Goal: Task Accomplishment & Management: Use online tool/utility

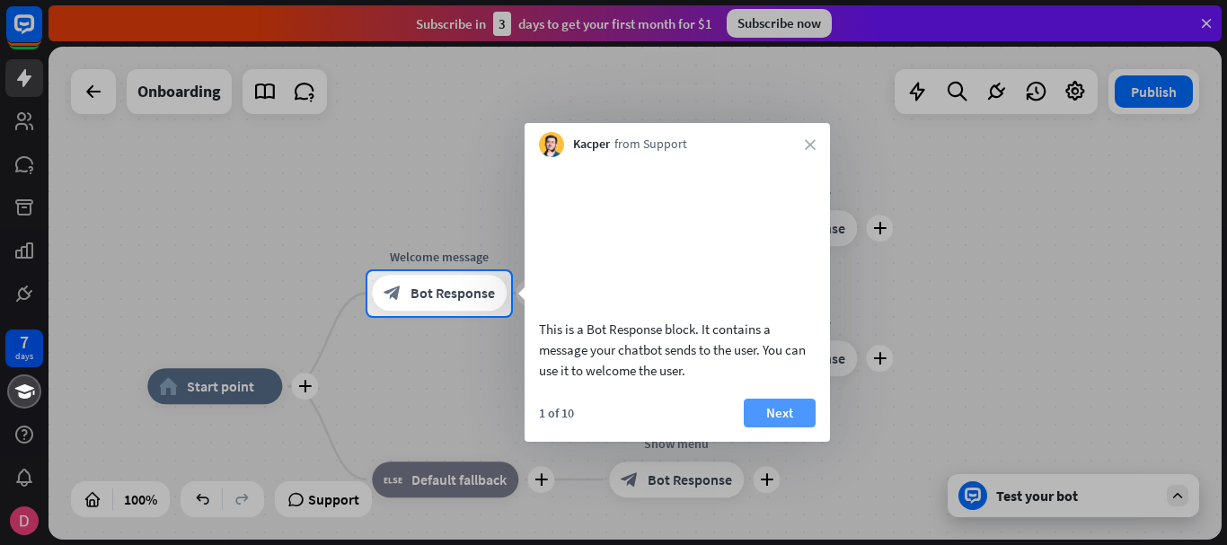
click at [795, 426] on button "Next" at bounding box center [780, 413] width 72 height 29
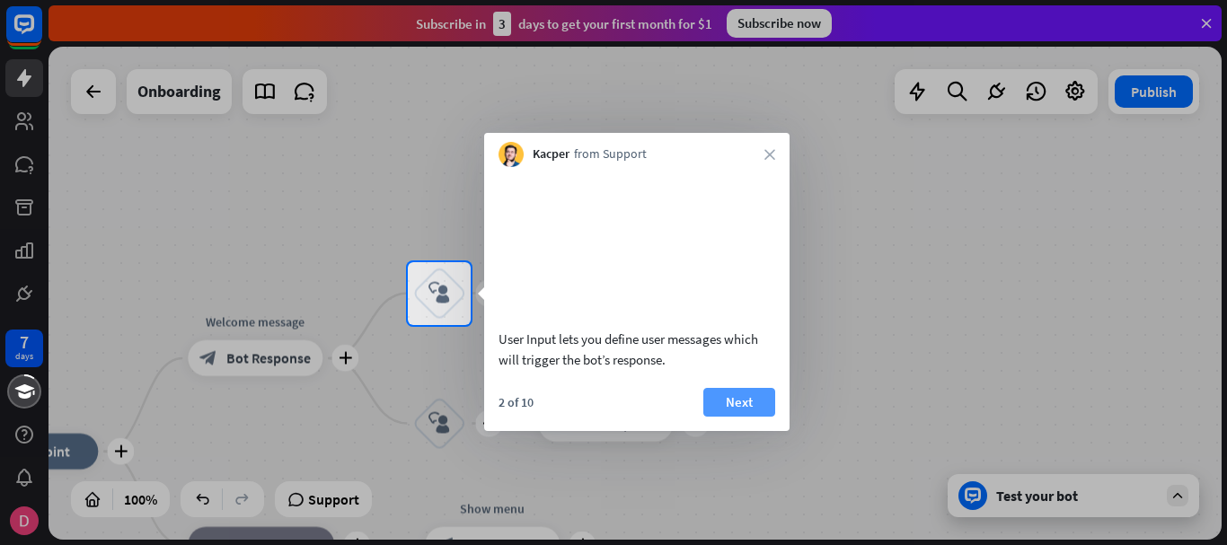
click at [749, 417] on button "Next" at bounding box center [739, 402] width 72 height 29
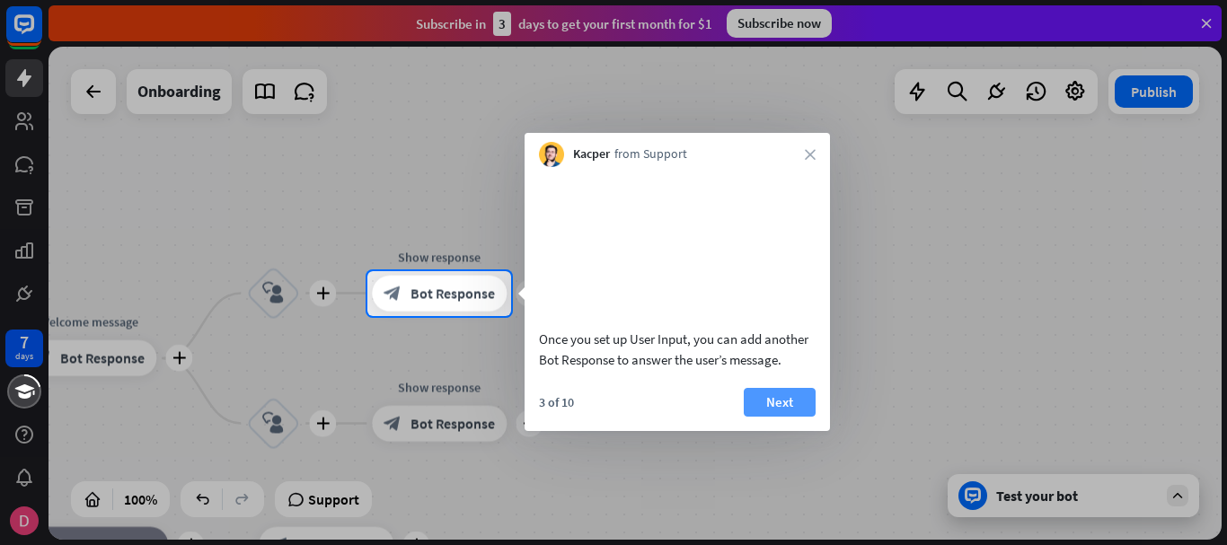
click at [775, 417] on button "Next" at bounding box center [780, 402] width 72 height 29
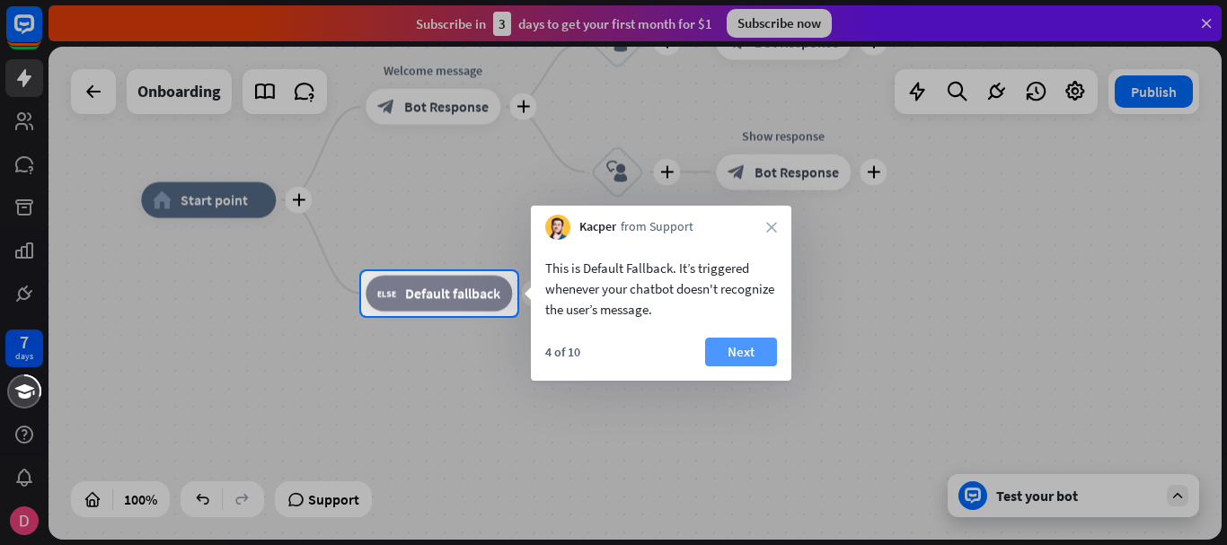
click at [754, 352] on button "Next" at bounding box center [741, 352] width 72 height 29
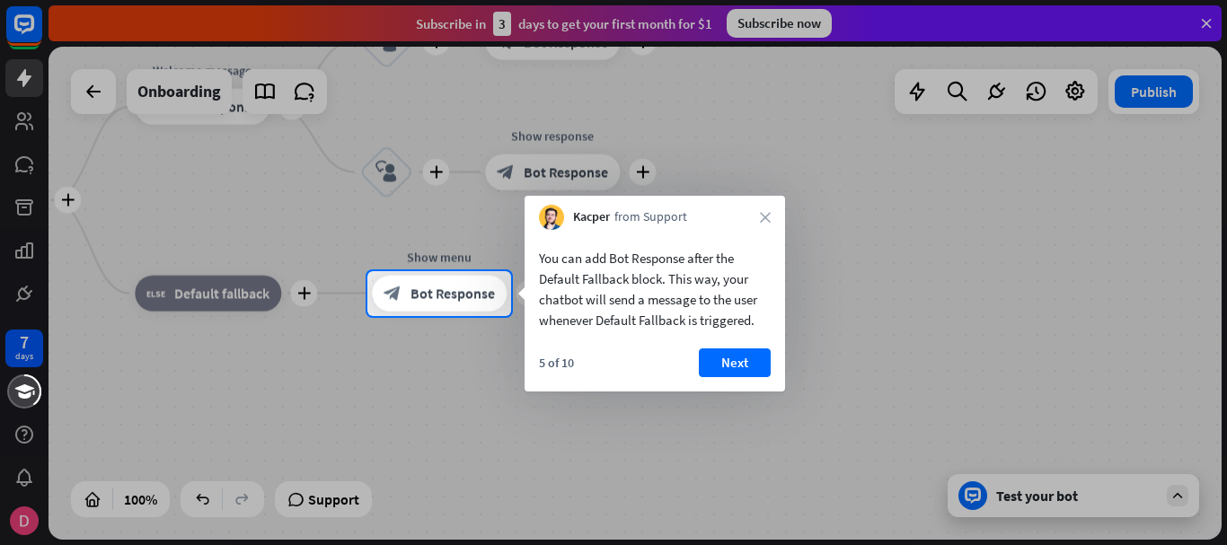
click at [754, 352] on button "Next" at bounding box center [735, 362] width 72 height 29
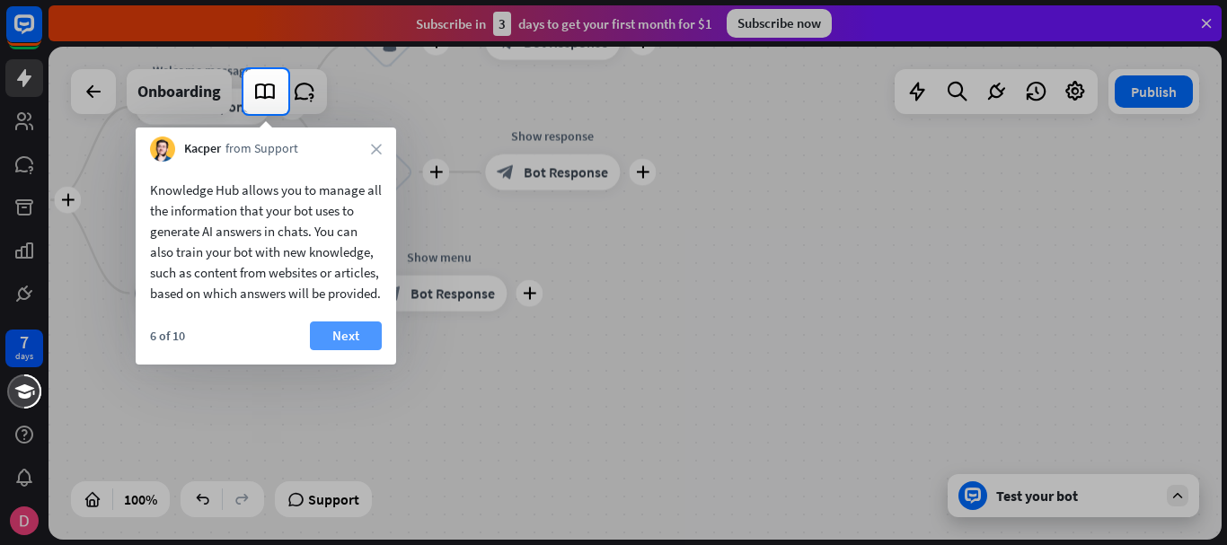
click at [365, 350] on button "Next" at bounding box center [346, 335] width 72 height 29
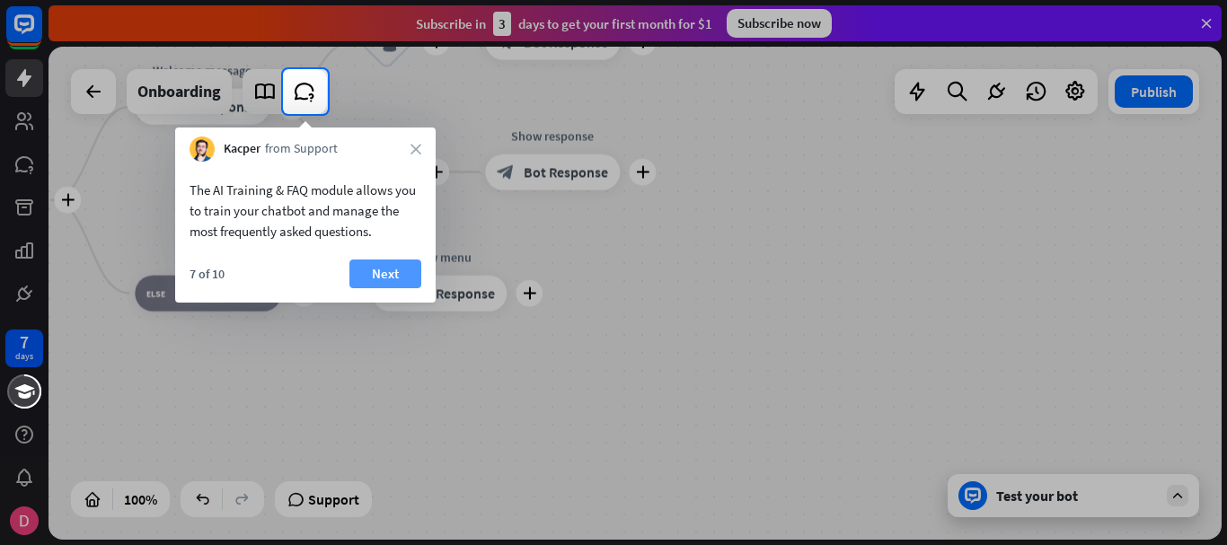
click at [386, 272] on button "Next" at bounding box center [385, 274] width 72 height 29
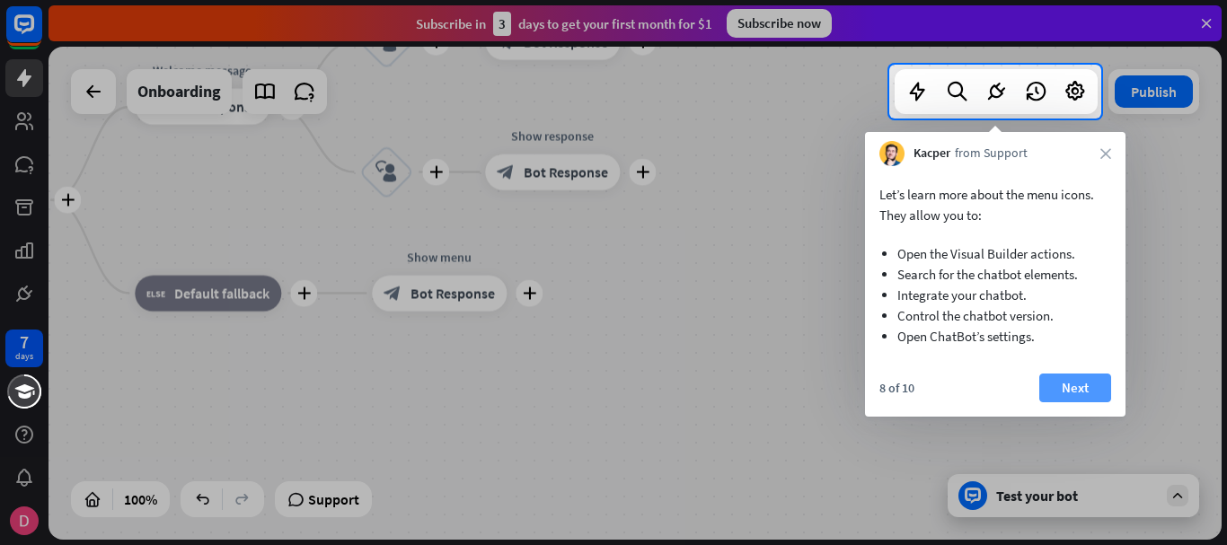
click at [1057, 392] on button "Next" at bounding box center [1075, 388] width 72 height 29
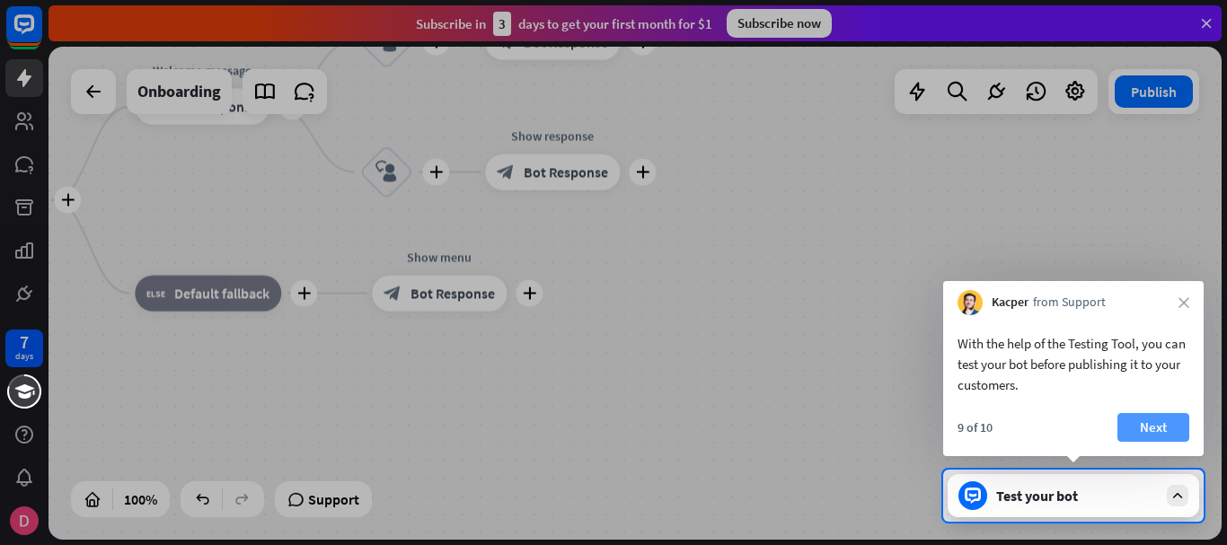
click at [1158, 435] on button "Next" at bounding box center [1153, 427] width 72 height 29
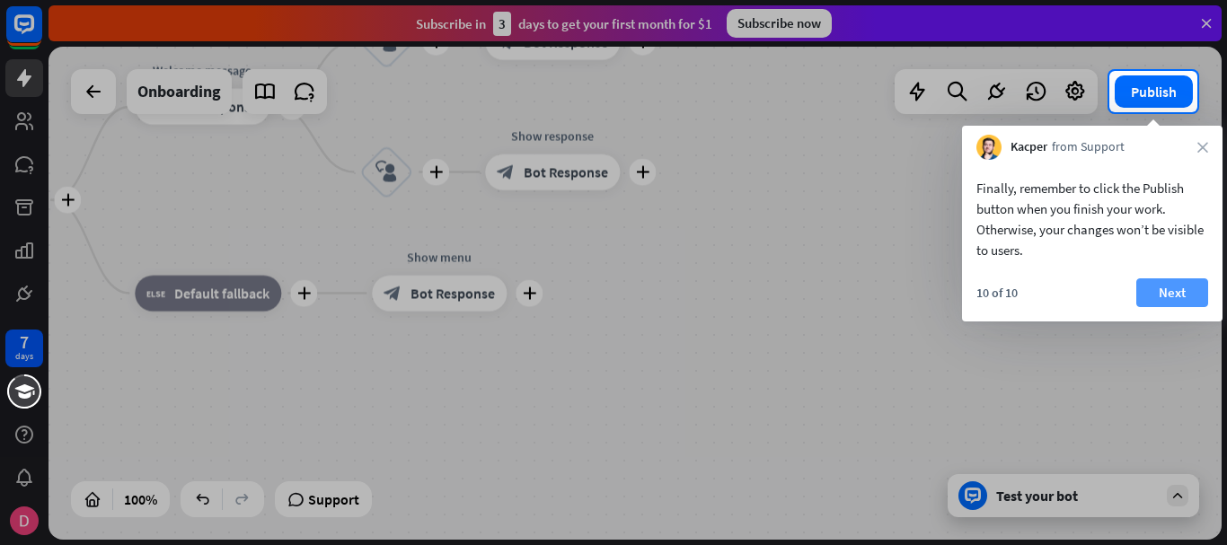
click at [1170, 287] on button "Next" at bounding box center [1172, 292] width 72 height 29
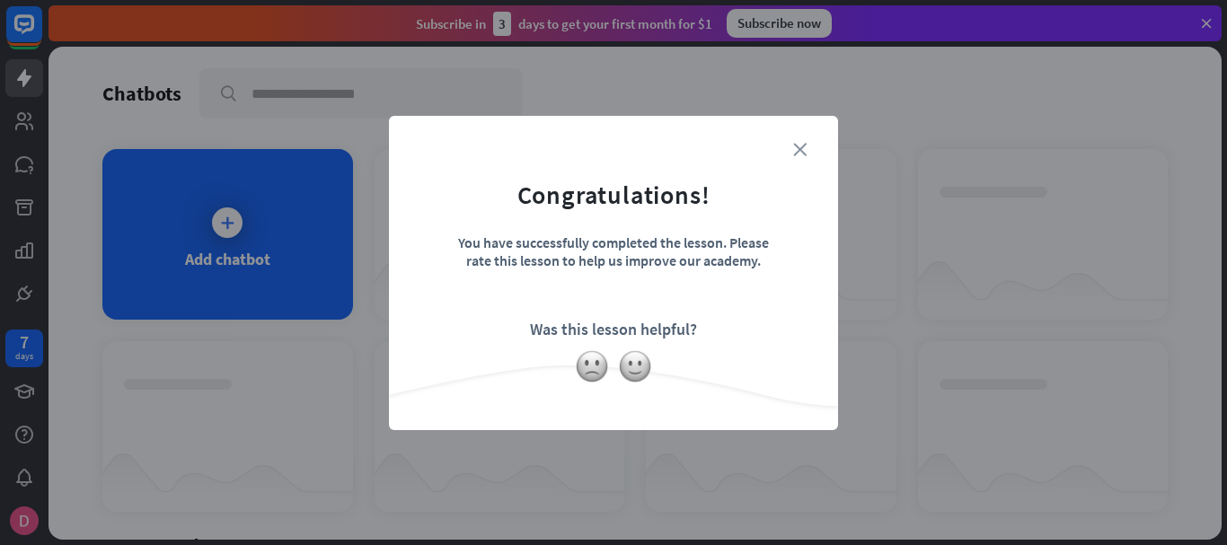
click at [800, 150] on icon "close" at bounding box center [799, 149] width 13 height 13
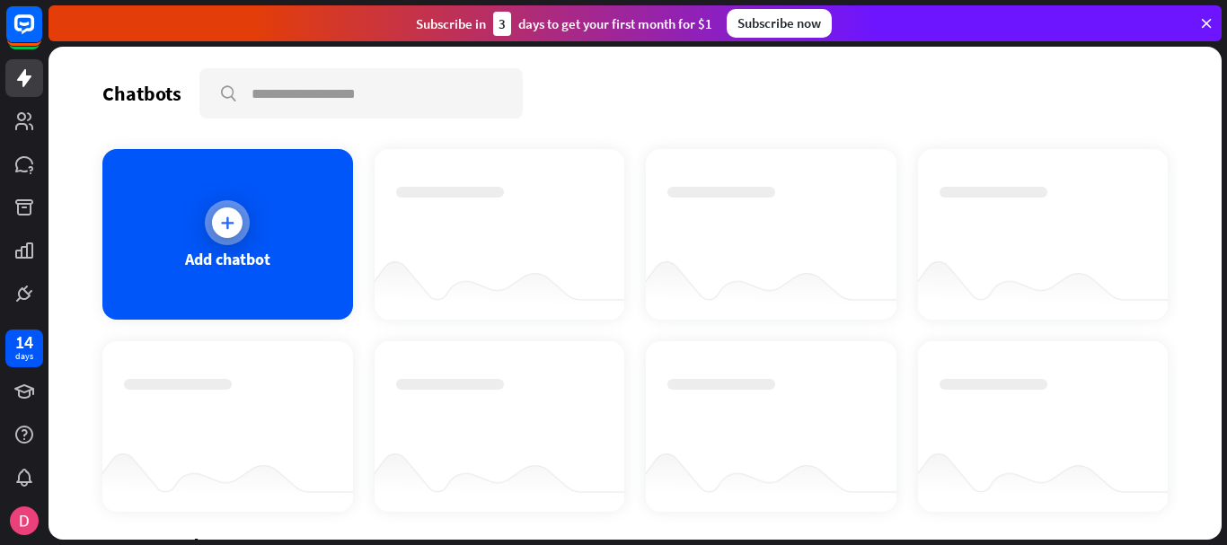
click at [245, 211] on div "Add chatbot" at bounding box center [227, 234] width 251 height 171
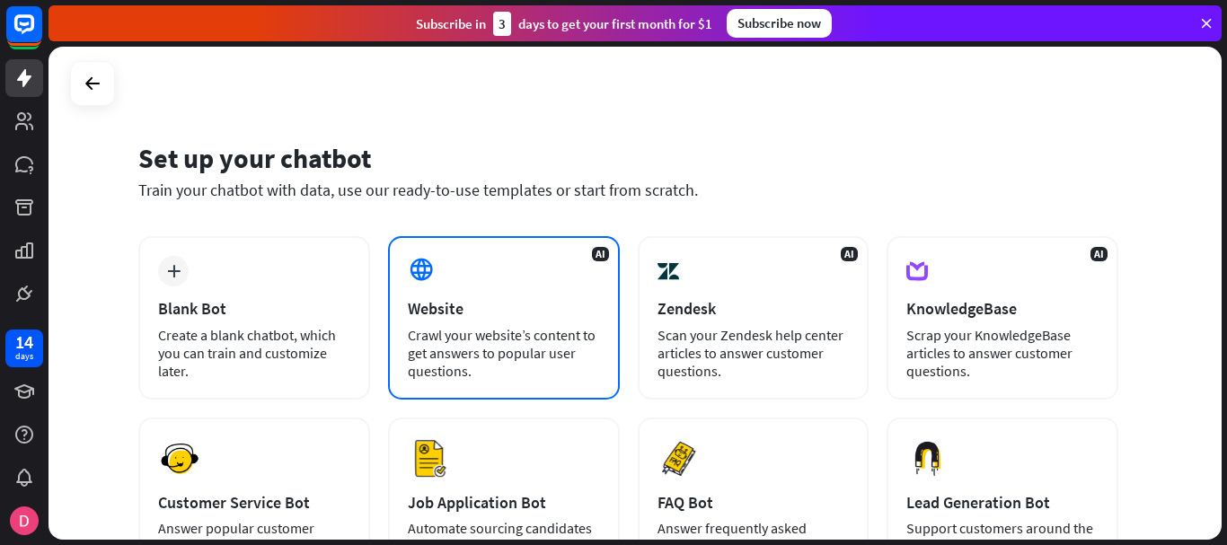
click at [518, 316] on div "Website" at bounding box center [504, 308] width 192 height 21
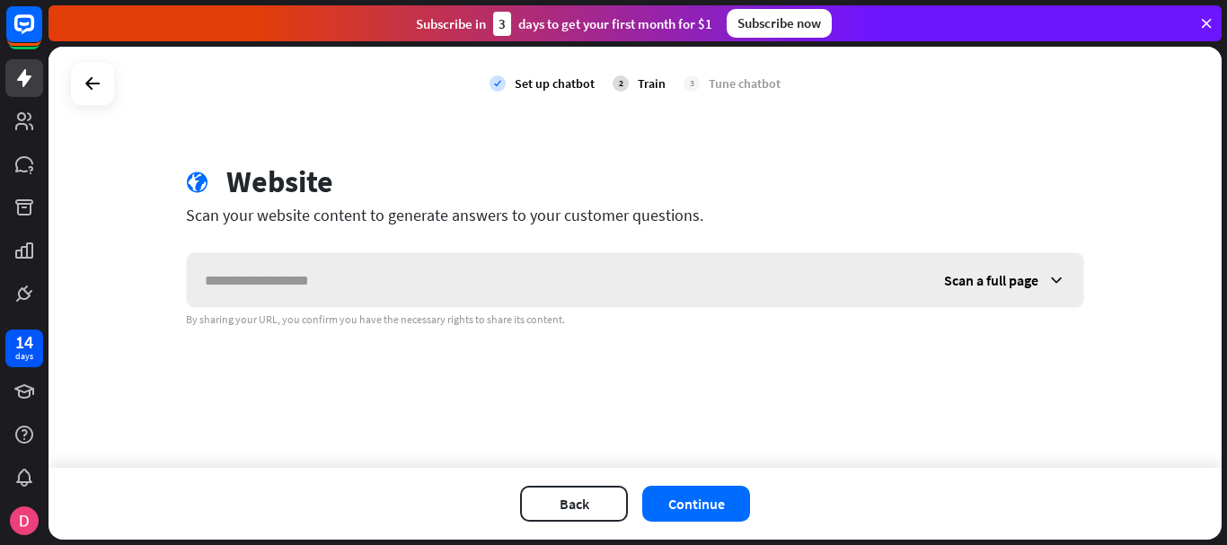
click at [501, 277] on input "text" at bounding box center [556, 280] width 739 height 54
type input "**********"
click at [703, 496] on button "Continue" at bounding box center [696, 504] width 108 height 36
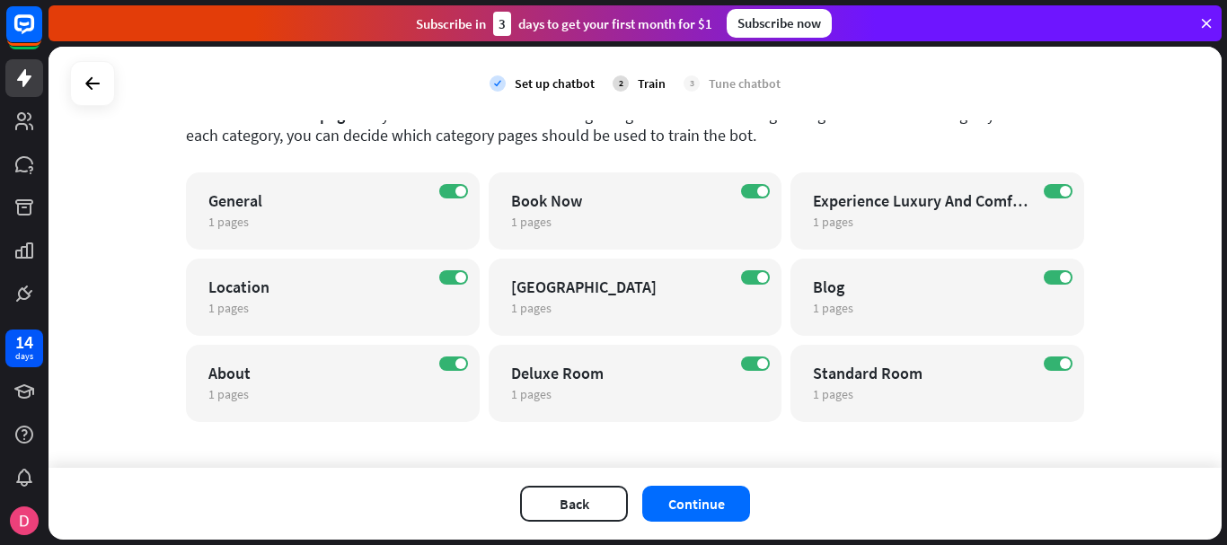
scroll to position [121, 0]
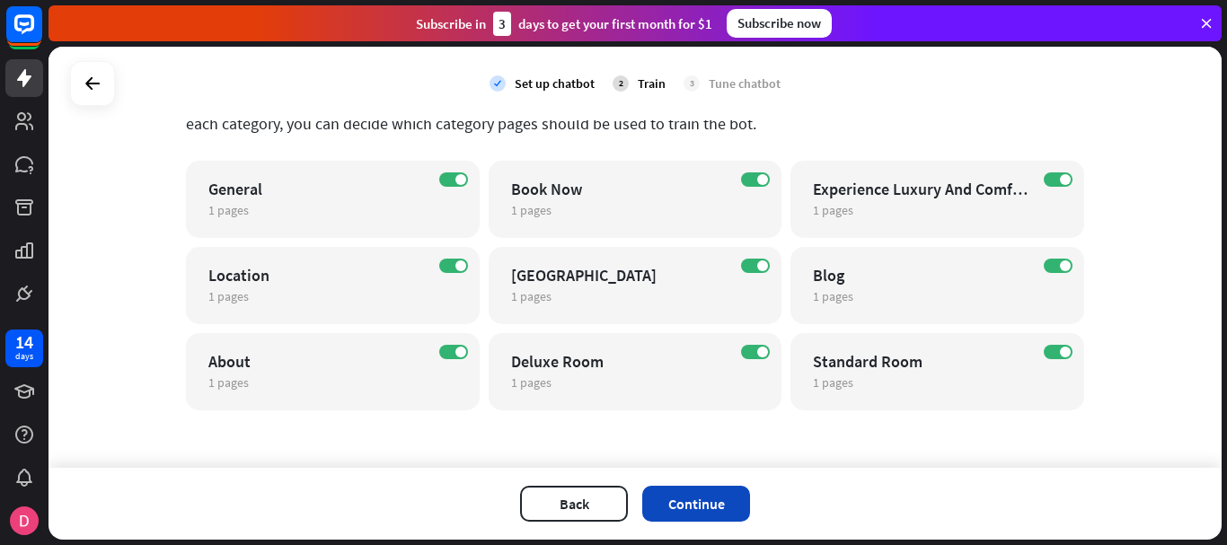
click at [723, 503] on button "Continue" at bounding box center [696, 504] width 108 height 36
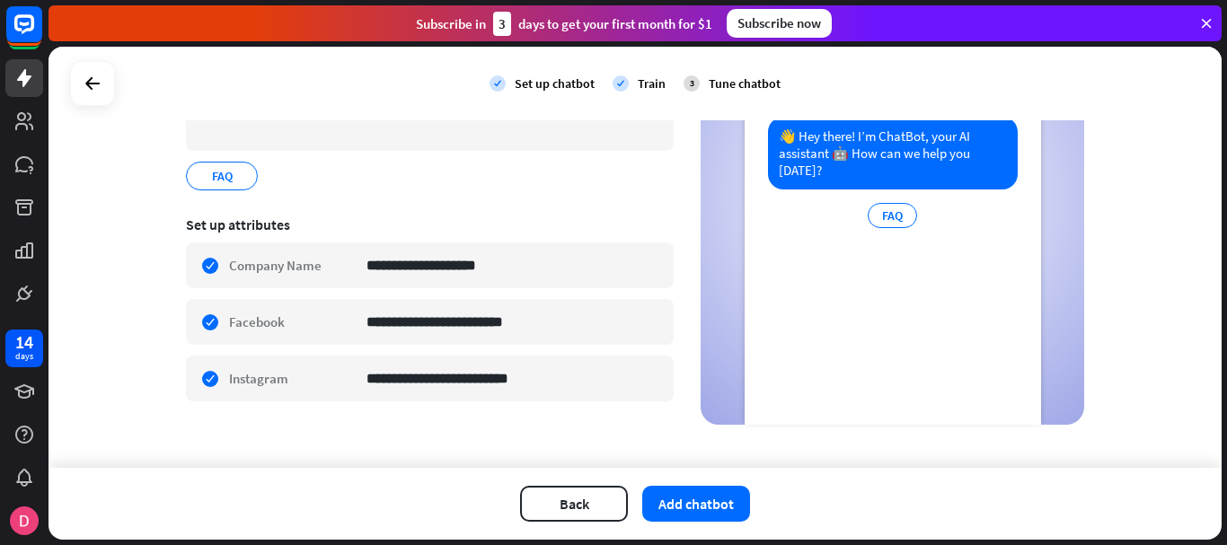
scroll to position [219, 0]
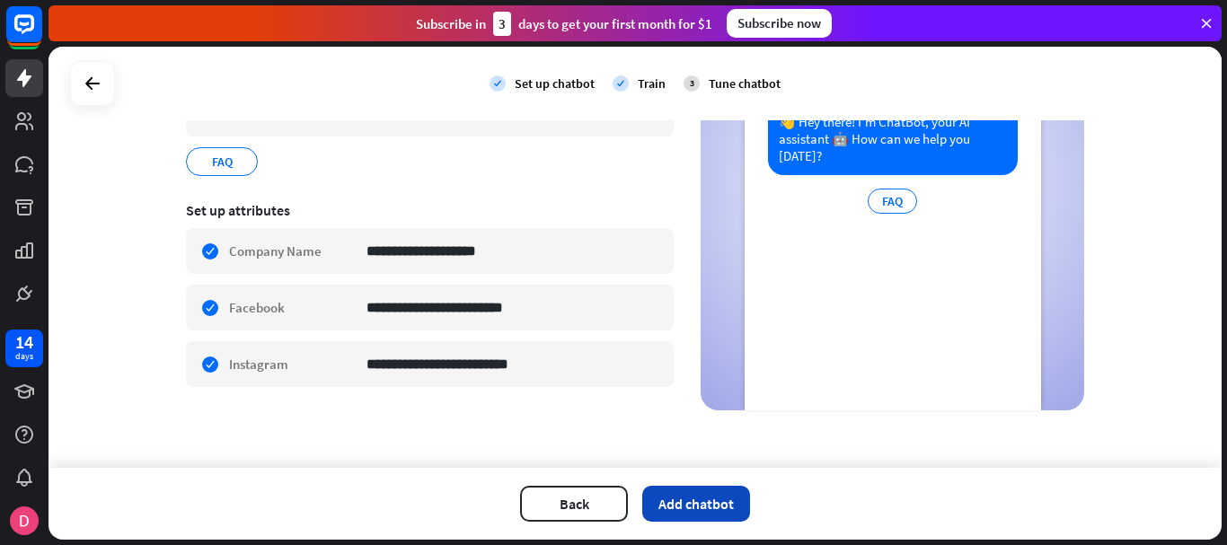
click at [732, 496] on button "Add chatbot" at bounding box center [696, 504] width 108 height 36
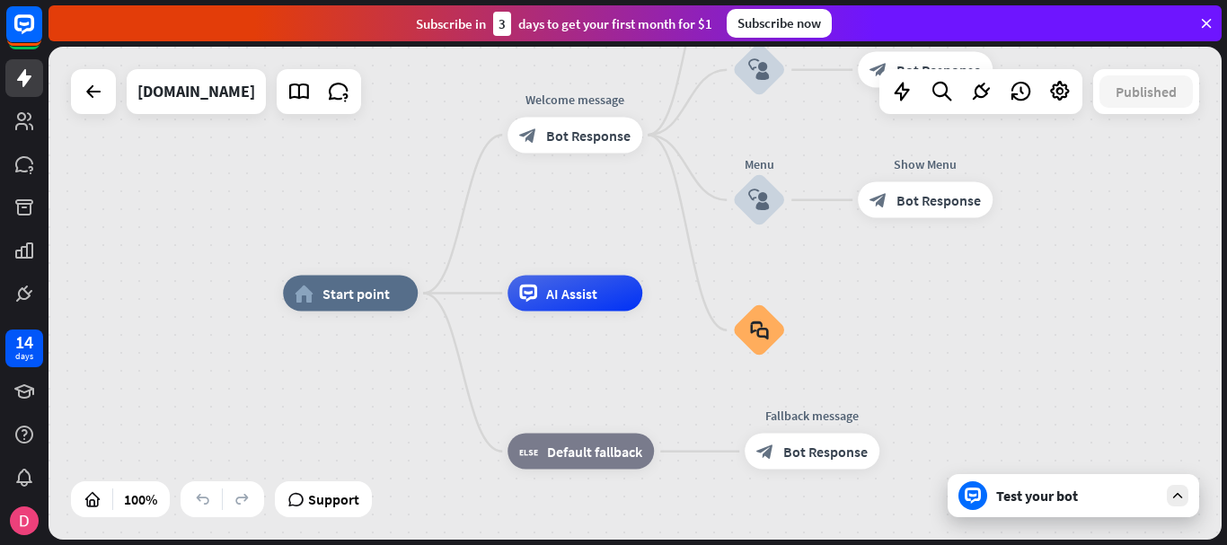
click at [1026, 497] on div "Test your bot" at bounding box center [1077, 496] width 162 height 18
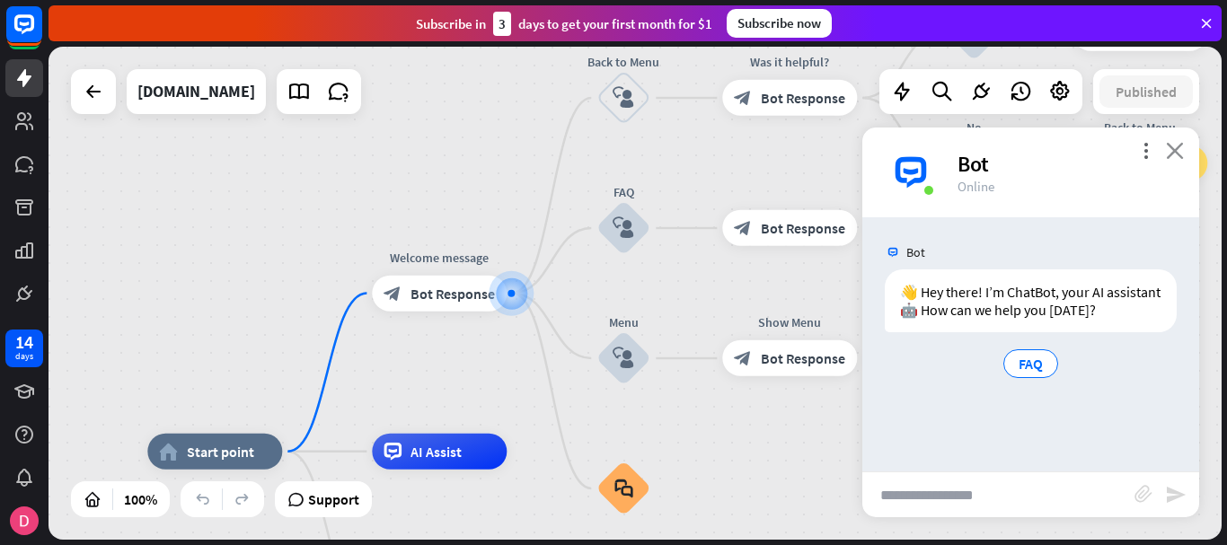
click at [1176, 158] on icon "close" at bounding box center [1175, 150] width 18 height 17
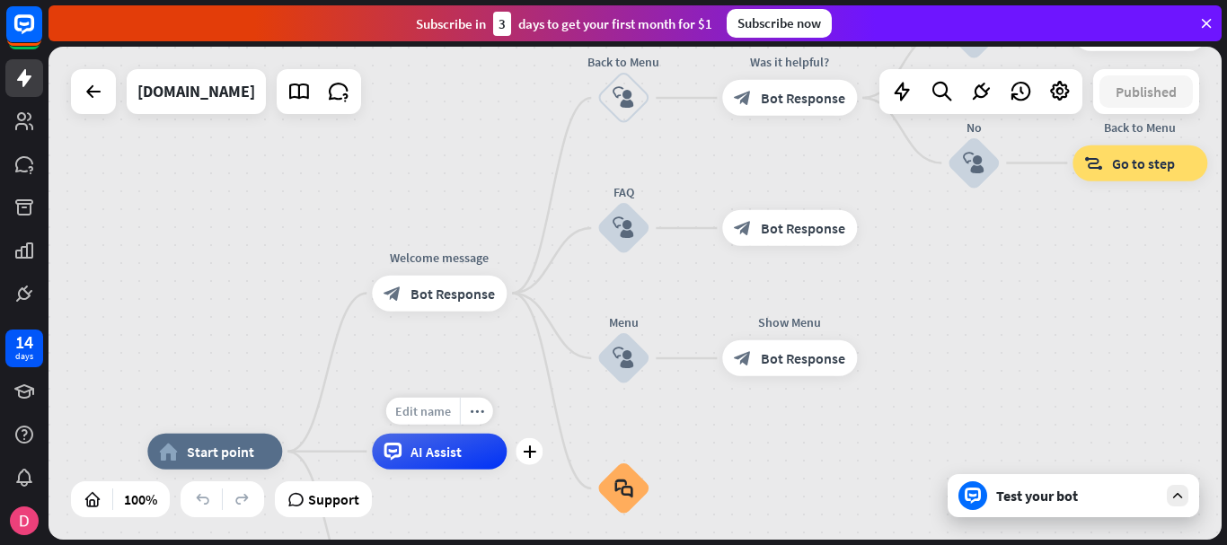
click at [438, 411] on span "Edit name" at bounding box center [423, 411] width 56 height 16
type input "*****"
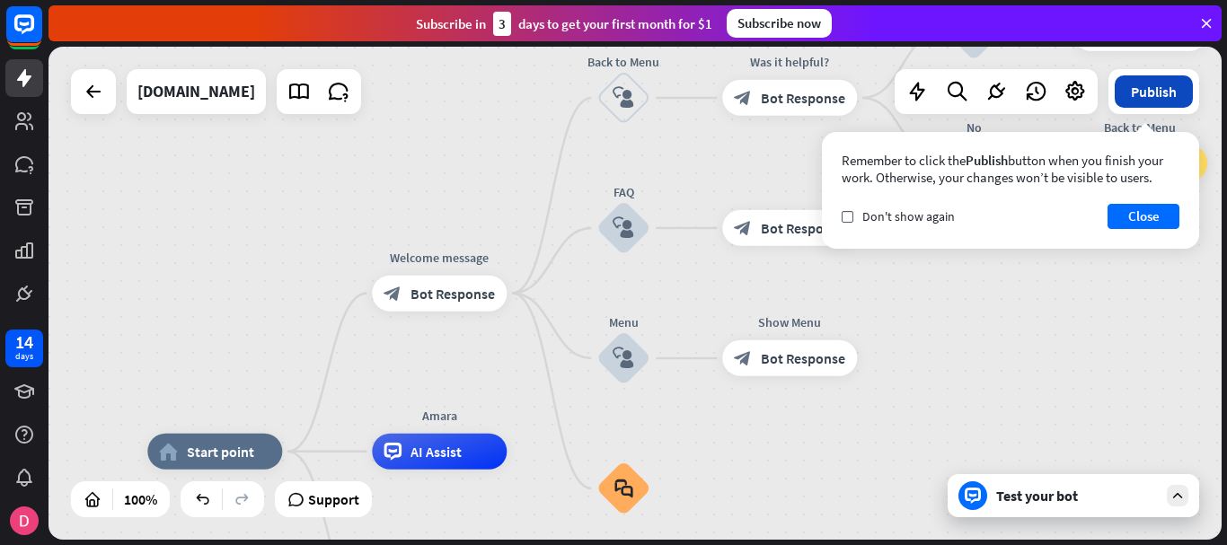
click at [1166, 93] on button "Publish" at bounding box center [1153, 91] width 78 height 32
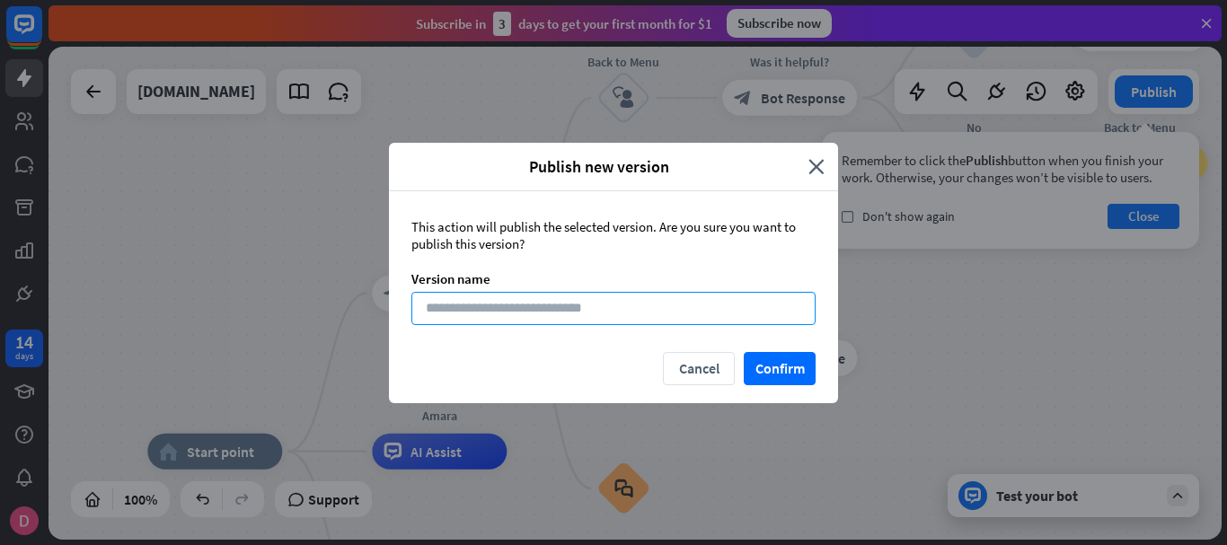
click at [629, 308] on input at bounding box center [613, 308] width 404 height 33
type input "*****"
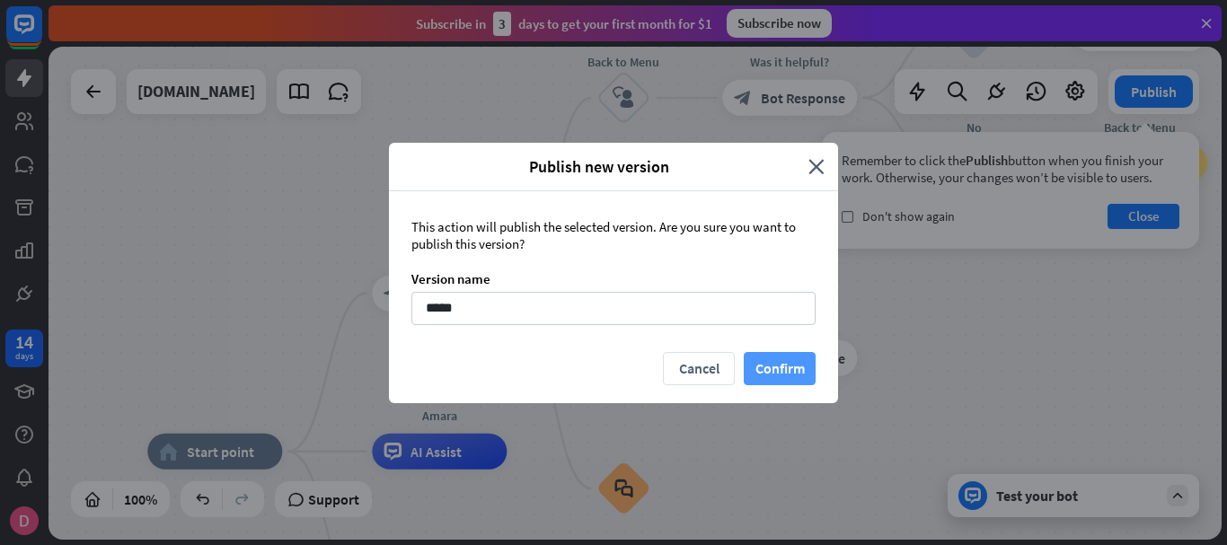
click at [781, 365] on button "Confirm" at bounding box center [780, 368] width 72 height 33
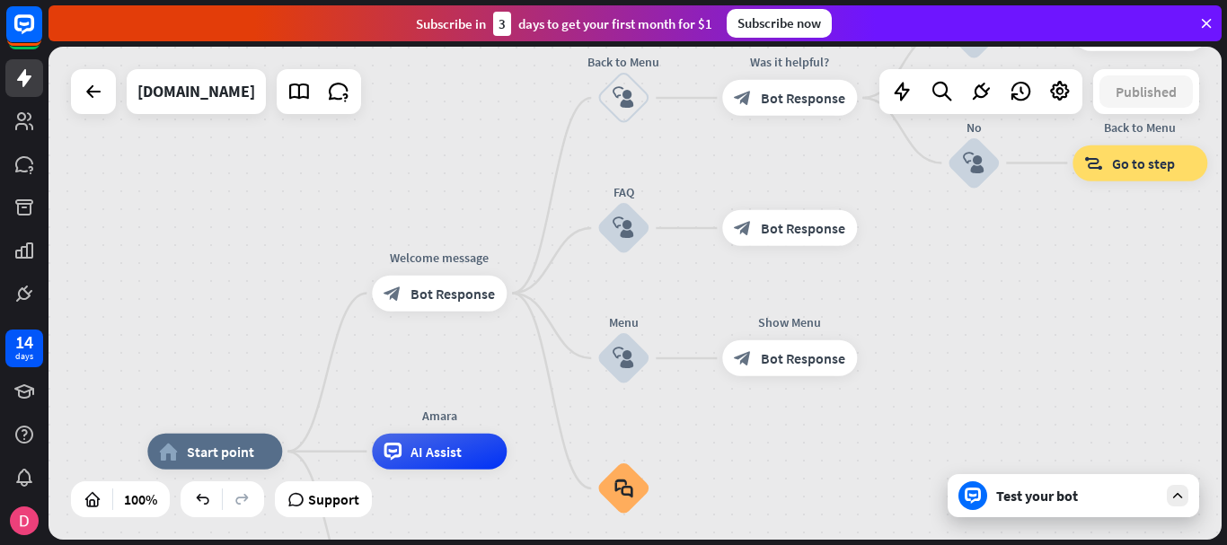
click at [1213, 29] on icon at bounding box center [1206, 23] width 16 height 16
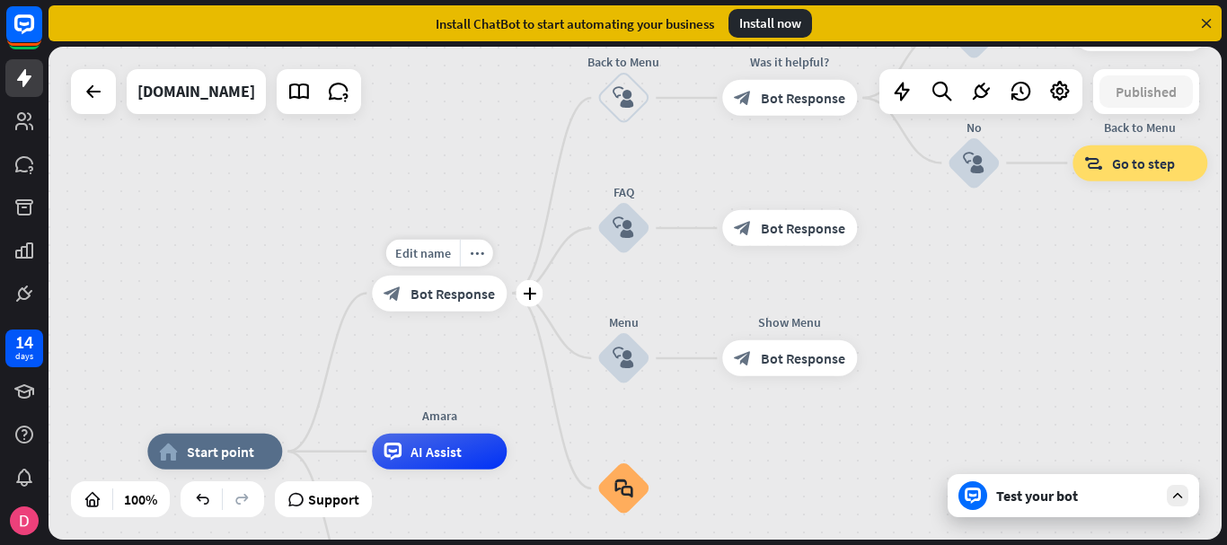
click at [453, 292] on span "Bot Response" at bounding box center [452, 294] width 84 height 18
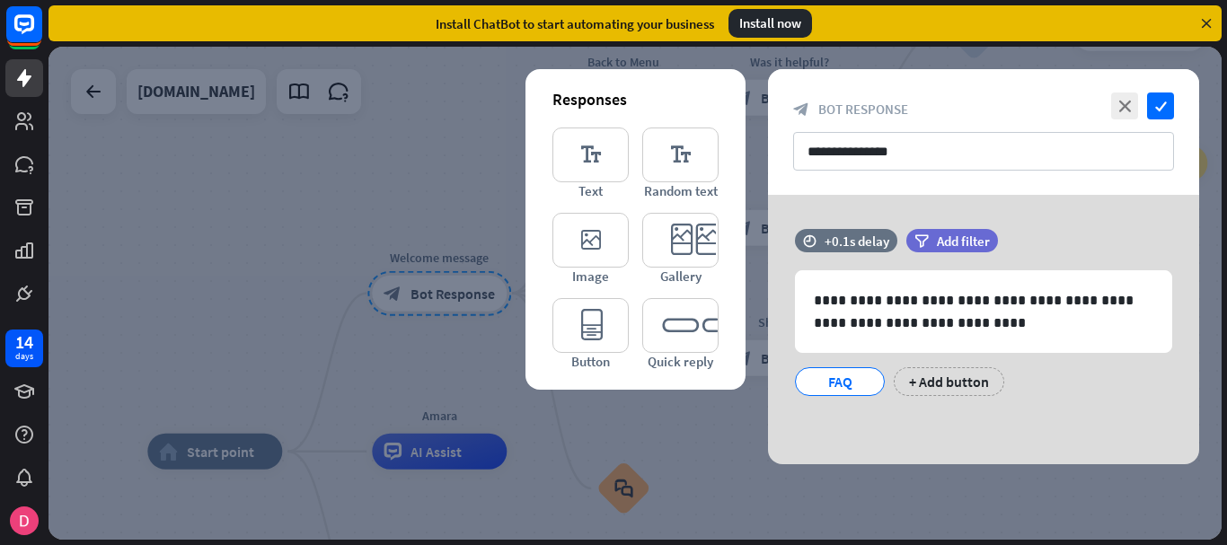
click at [365, 216] on div at bounding box center [634, 293] width 1173 height 493
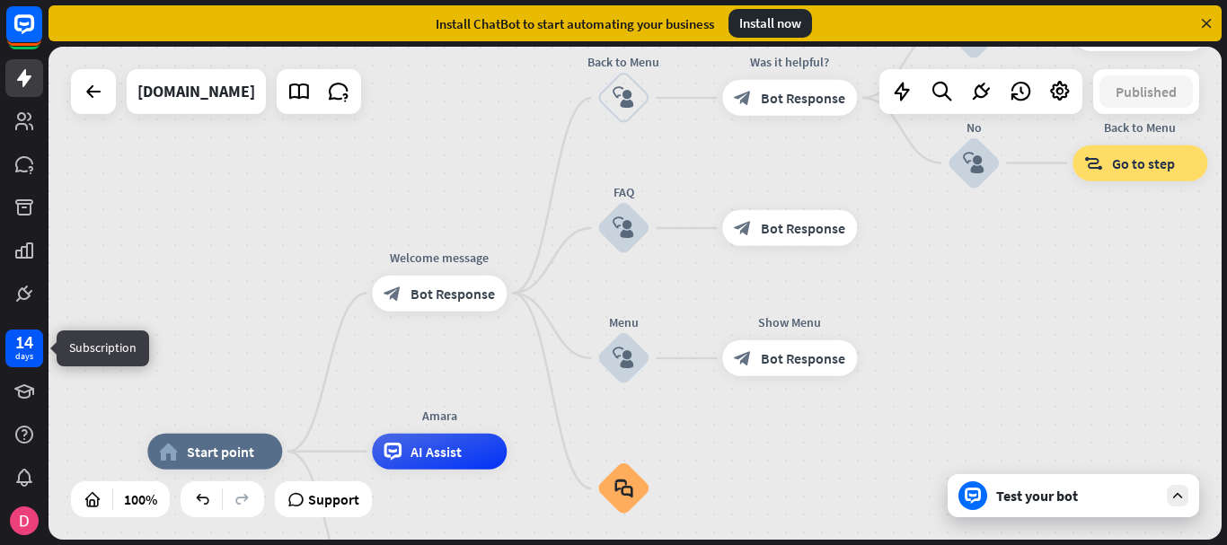
click at [25, 359] on div "days" at bounding box center [24, 356] width 18 height 13
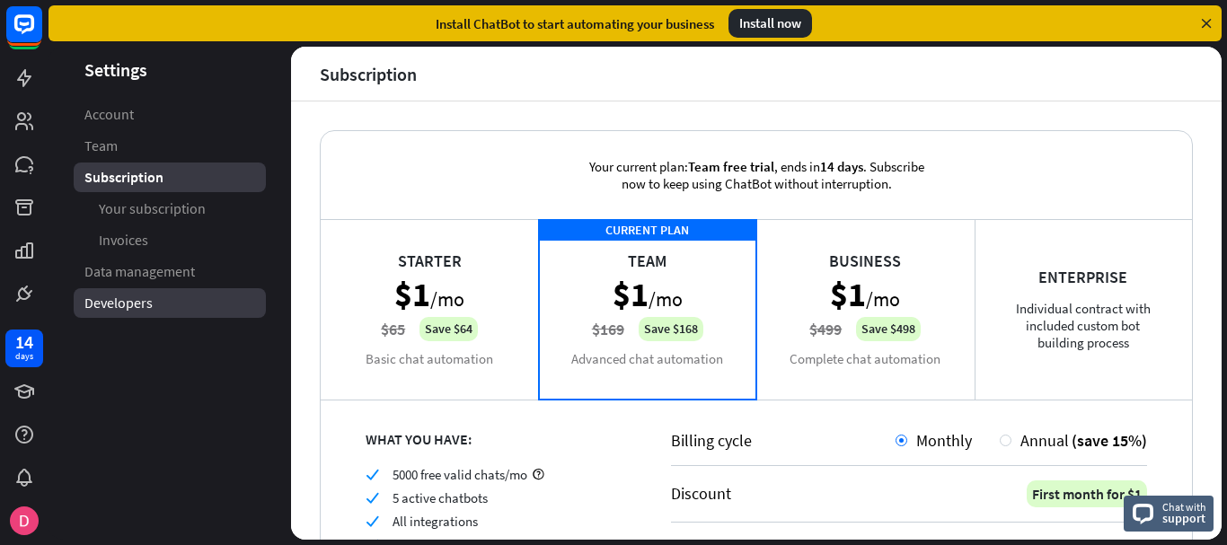
click at [142, 295] on span "Developers" at bounding box center [118, 303] width 68 height 19
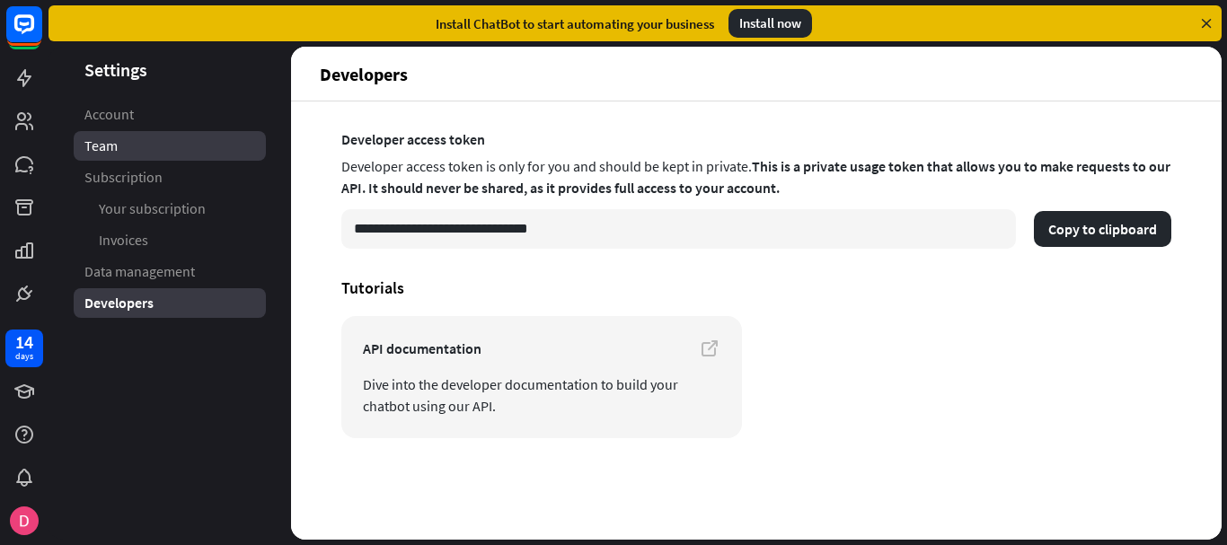
click at [119, 137] on link "Team" at bounding box center [170, 146] width 192 height 30
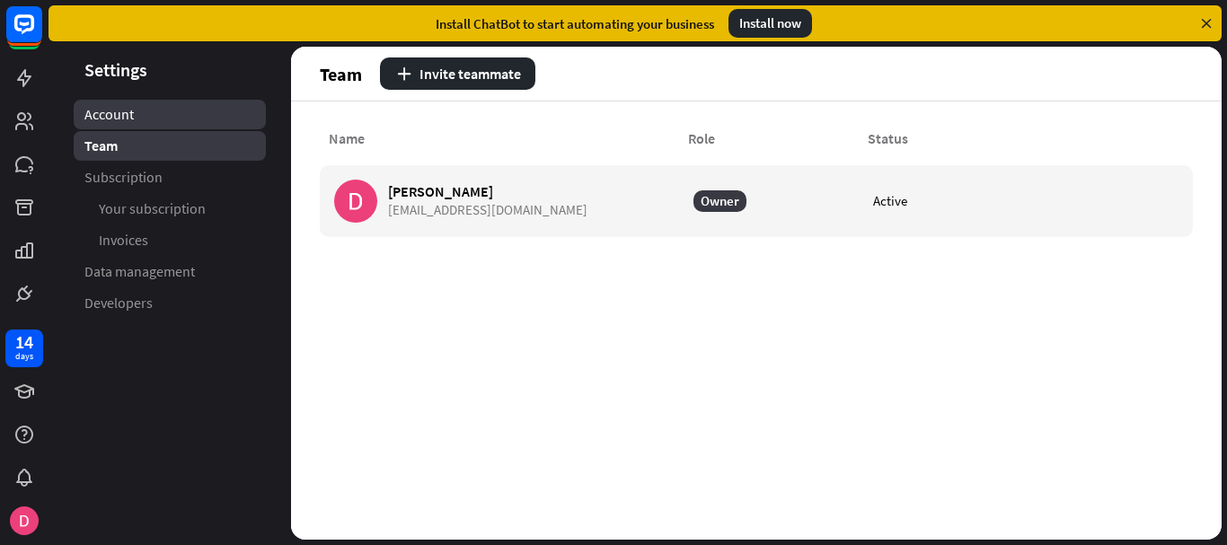
click at [138, 117] on link "Account" at bounding box center [170, 115] width 192 height 30
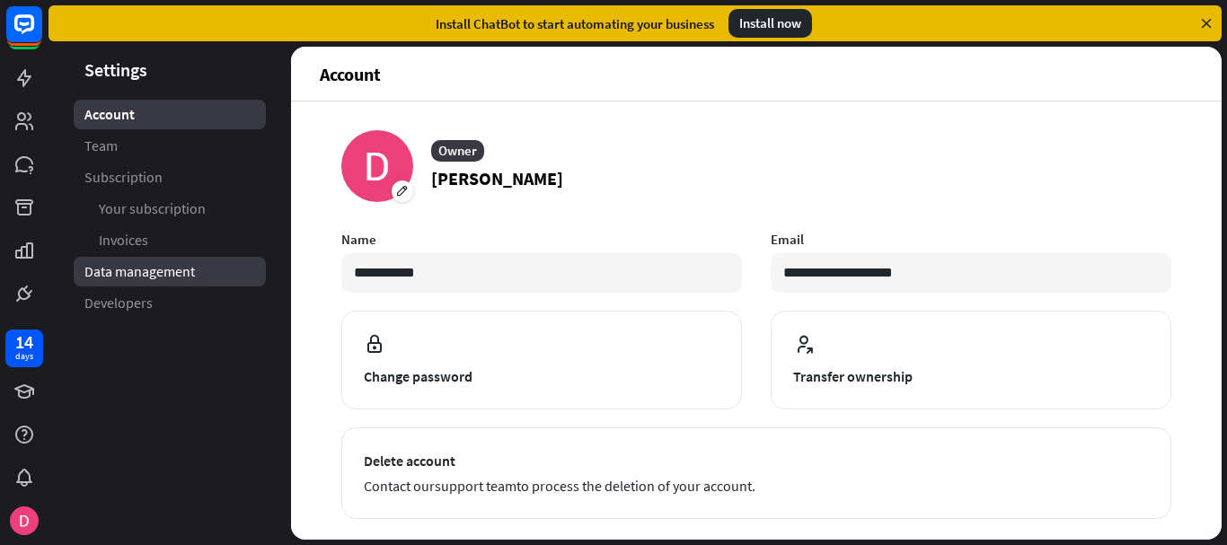
click at [139, 281] on link "Data management" at bounding box center [170, 272] width 192 height 30
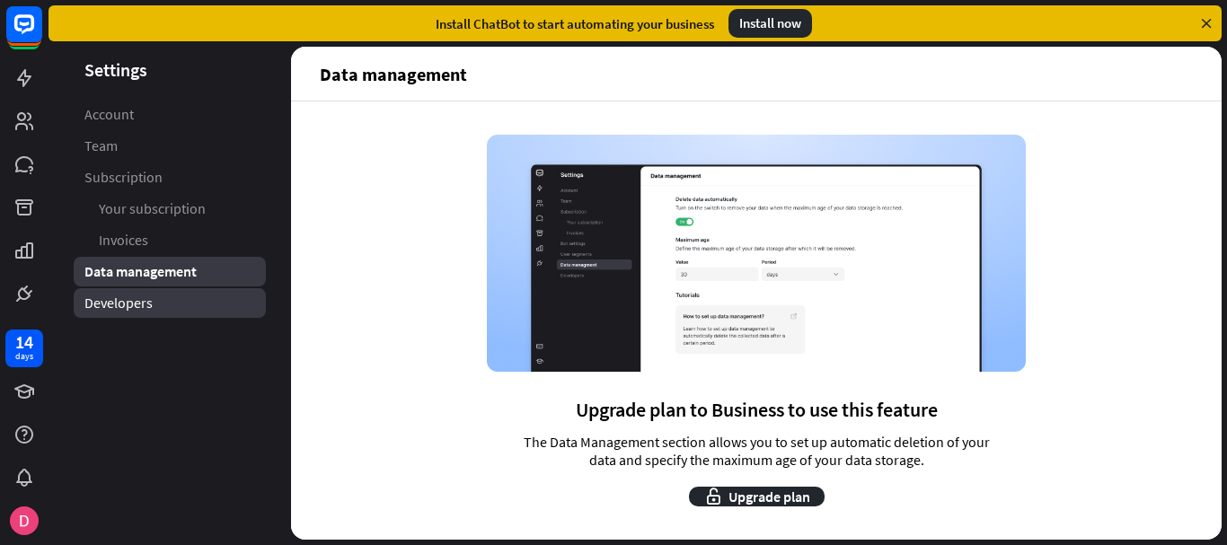
click at [142, 312] on span "Developers" at bounding box center [118, 303] width 68 height 19
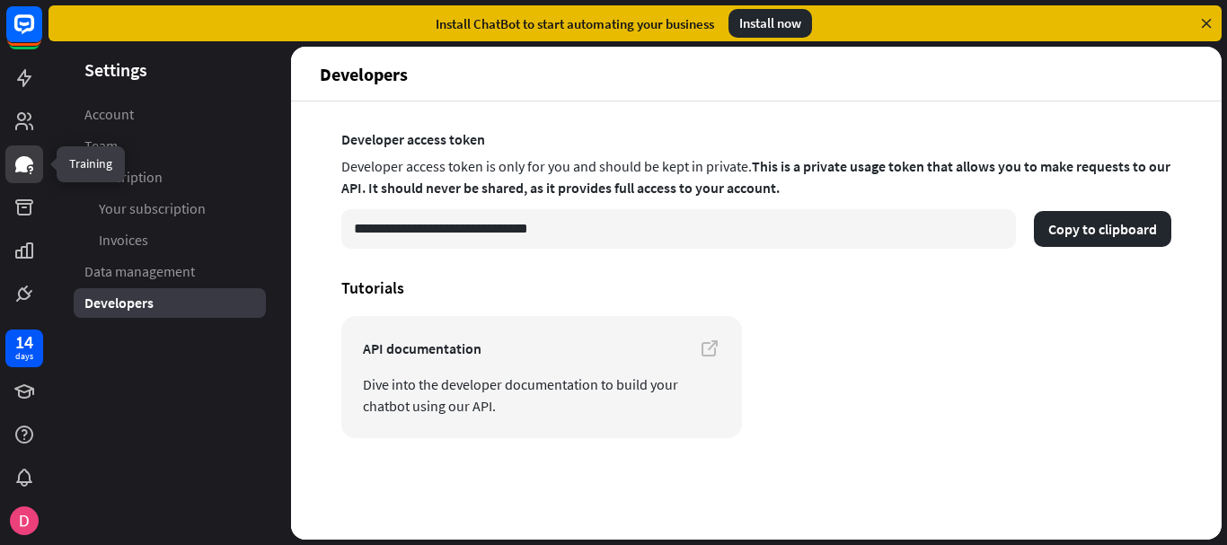
click at [28, 155] on icon at bounding box center [24, 165] width 22 height 22
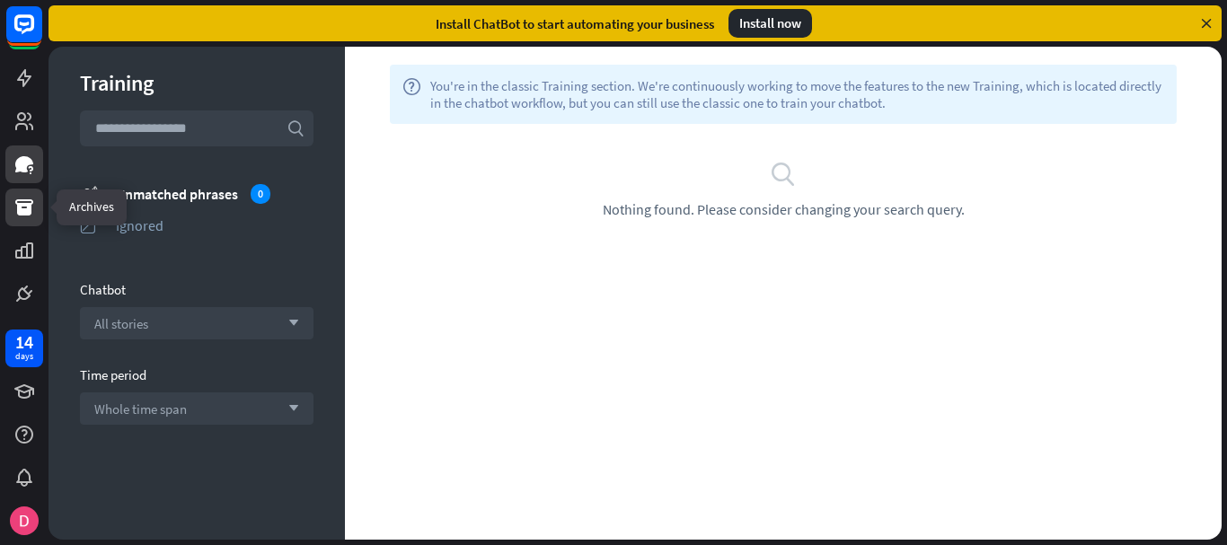
click at [24, 208] on icon at bounding box center [24, 207] width 18 height 16
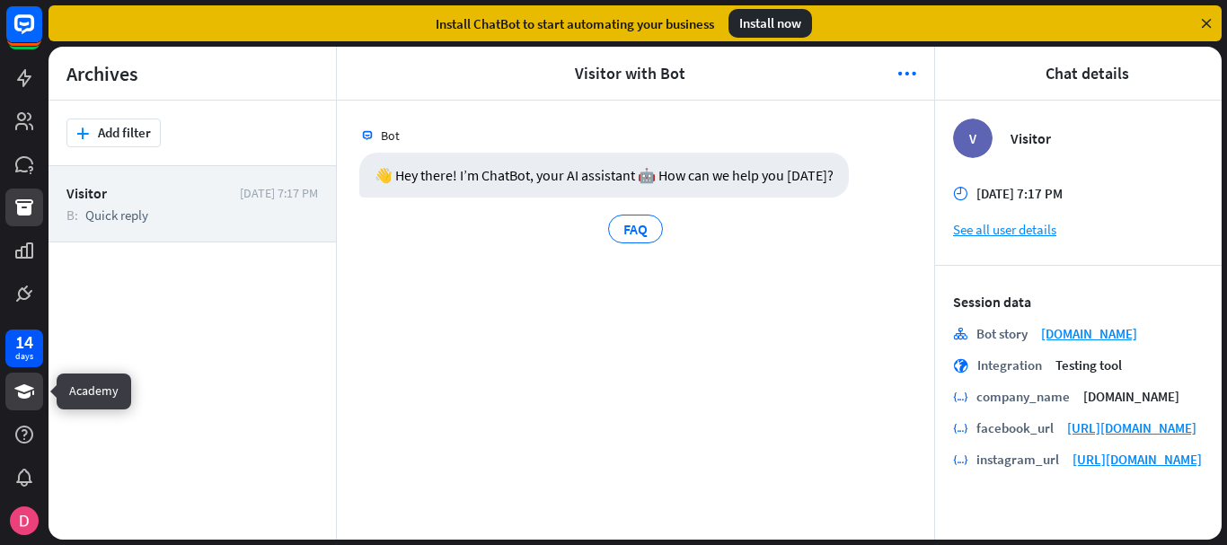
click at [36, 395] on link at bounding box center [24, 392] width 38 height 38
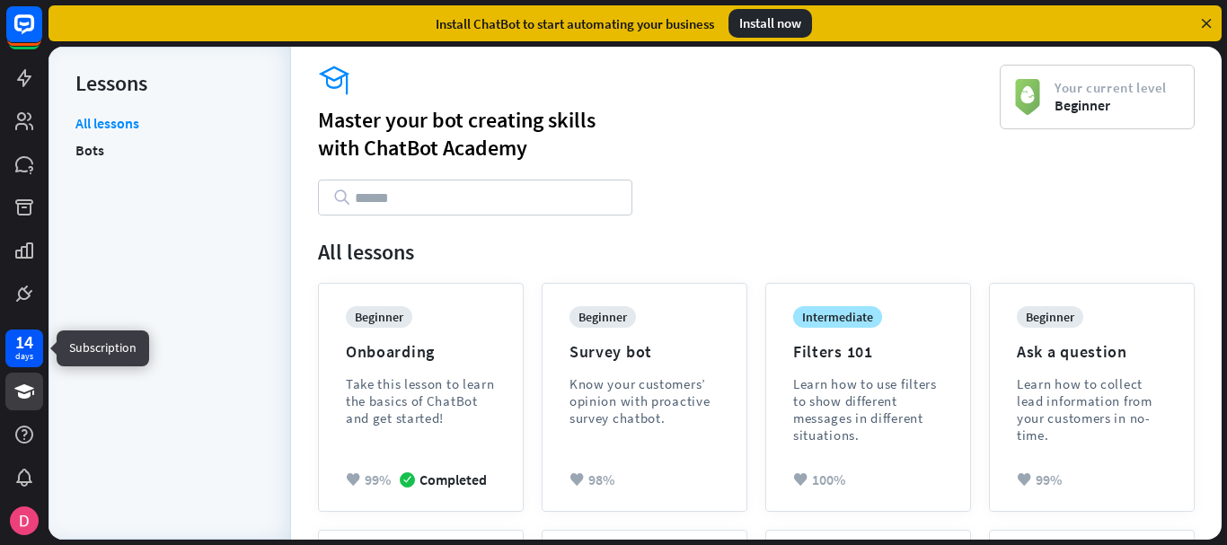
click at [17, 348] on div "14" at bounding box center [24, 342] width 18 height 16
